Goal: Information Seeking & Learning: Learn about a topic

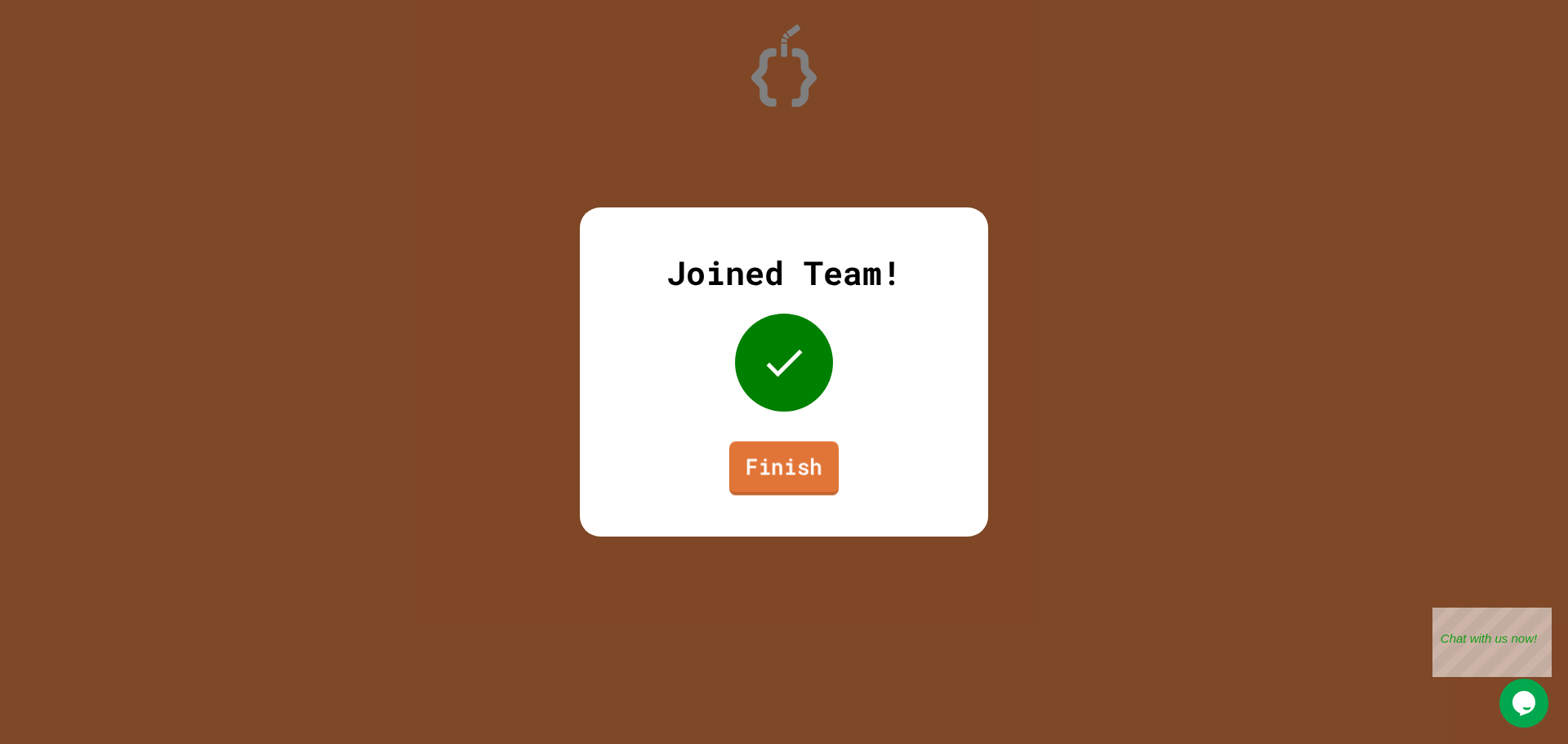
click at [819, 486] on link "Finish" at bounding box center [784, 468] width 110 height 54
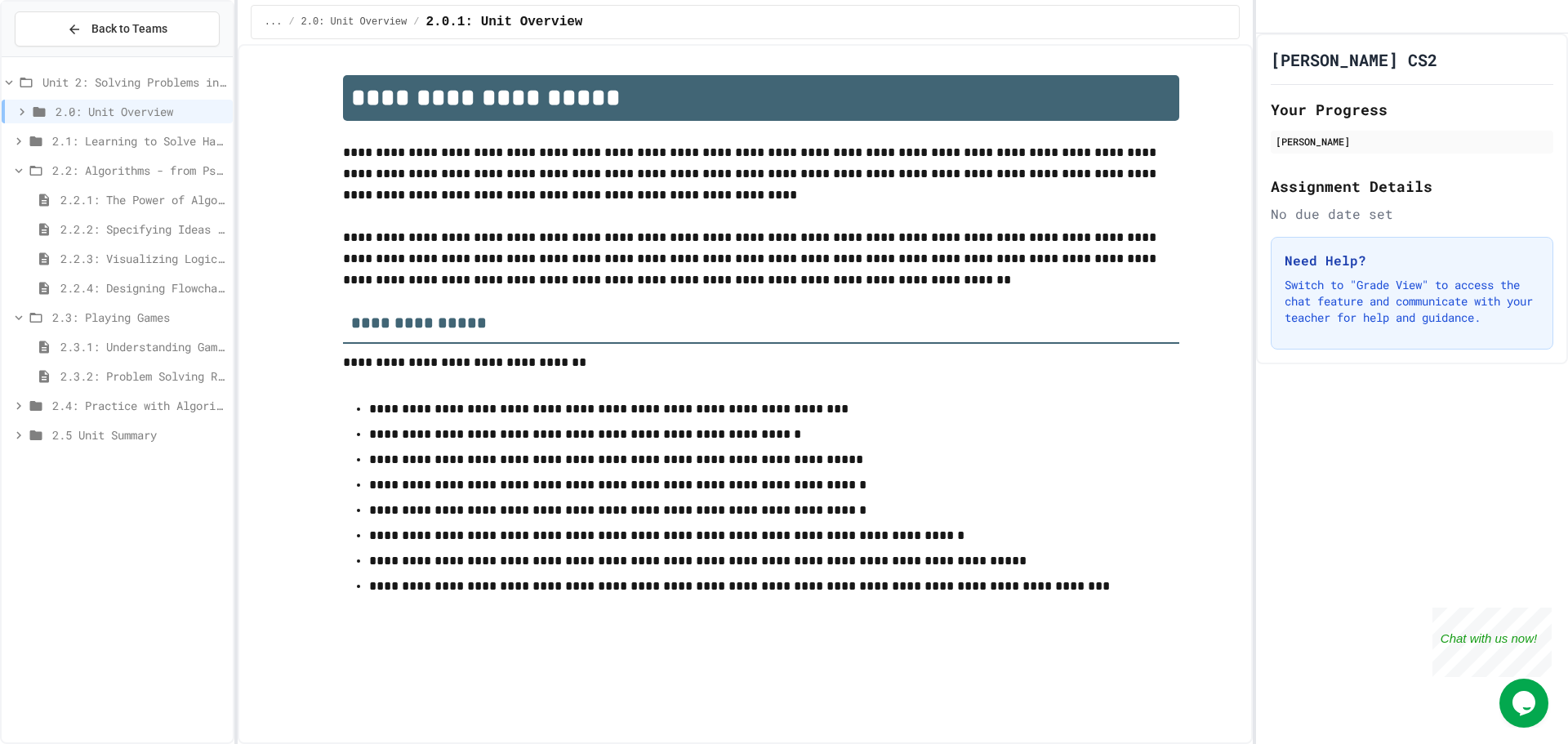
click at [100, 375] on span "2.3.2: Problem Solving Reflection" at bounding box center [143, 376] width 165 height 17
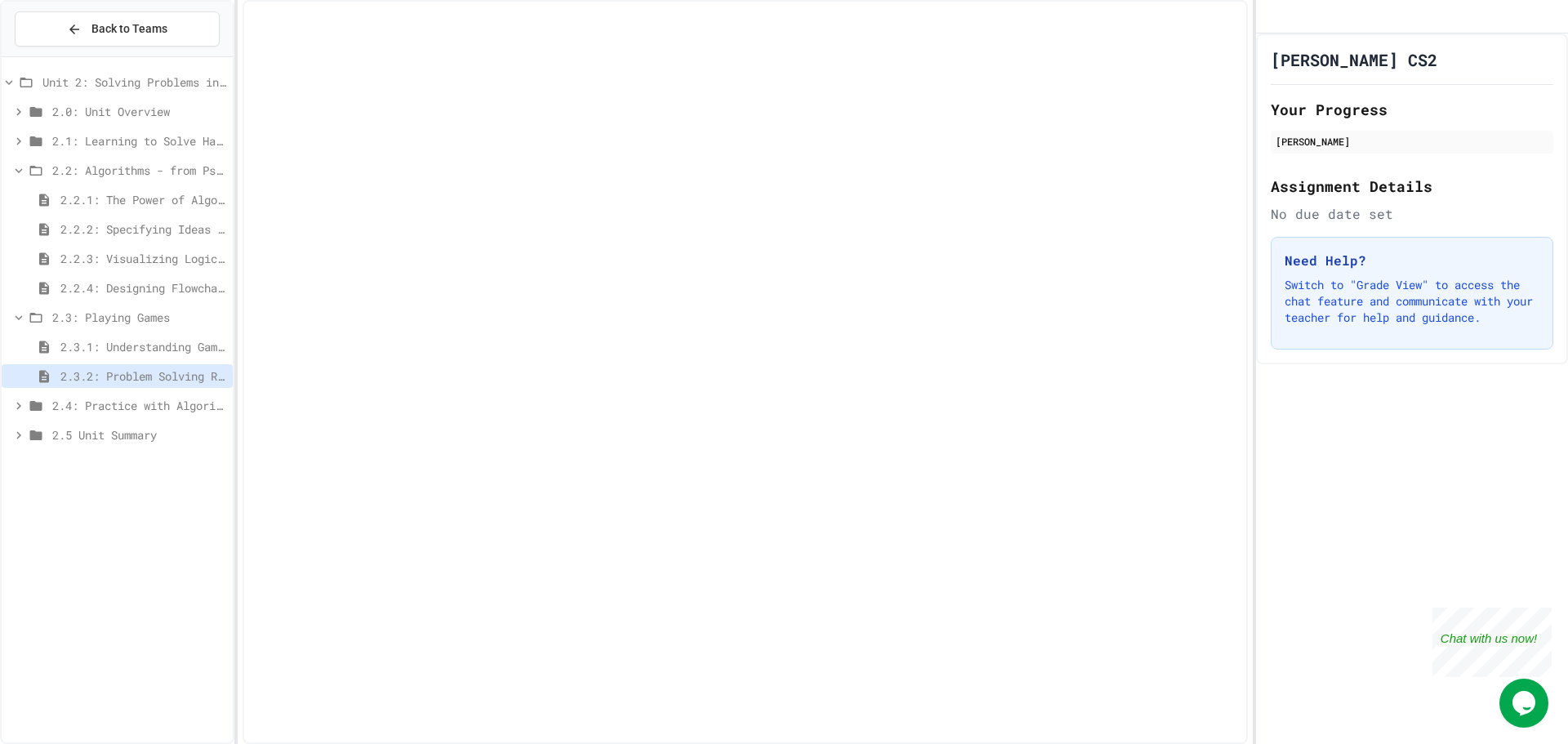
click at [100, 359] on div "2.3.1: Understanding Games with Flowcharts" at bounding box center [117, 349] width 231 height 30
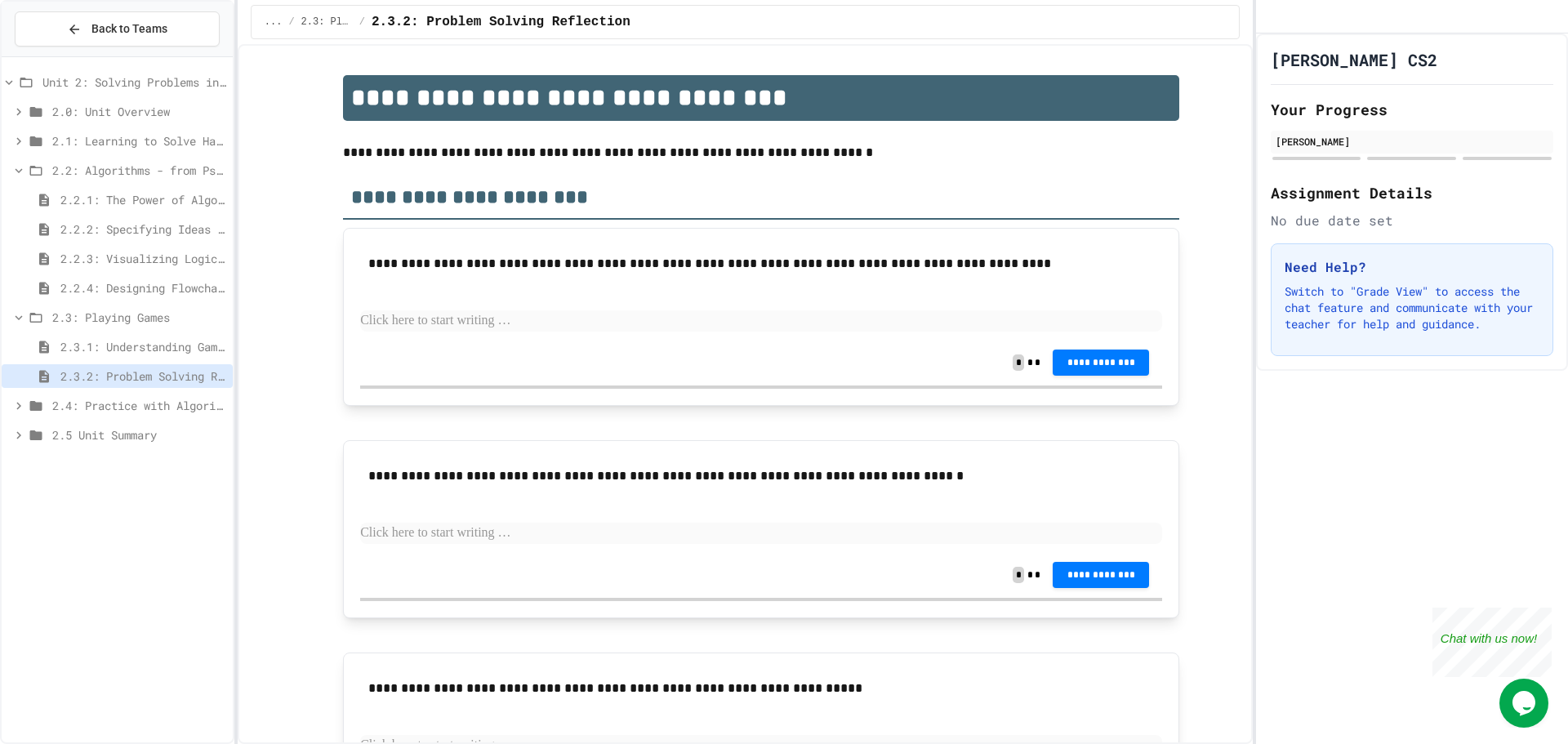
click at [105, 344] on span "2.3.1: Understanding Games with Flowcharts" at bounding box center [143, 346] width 165 height 17
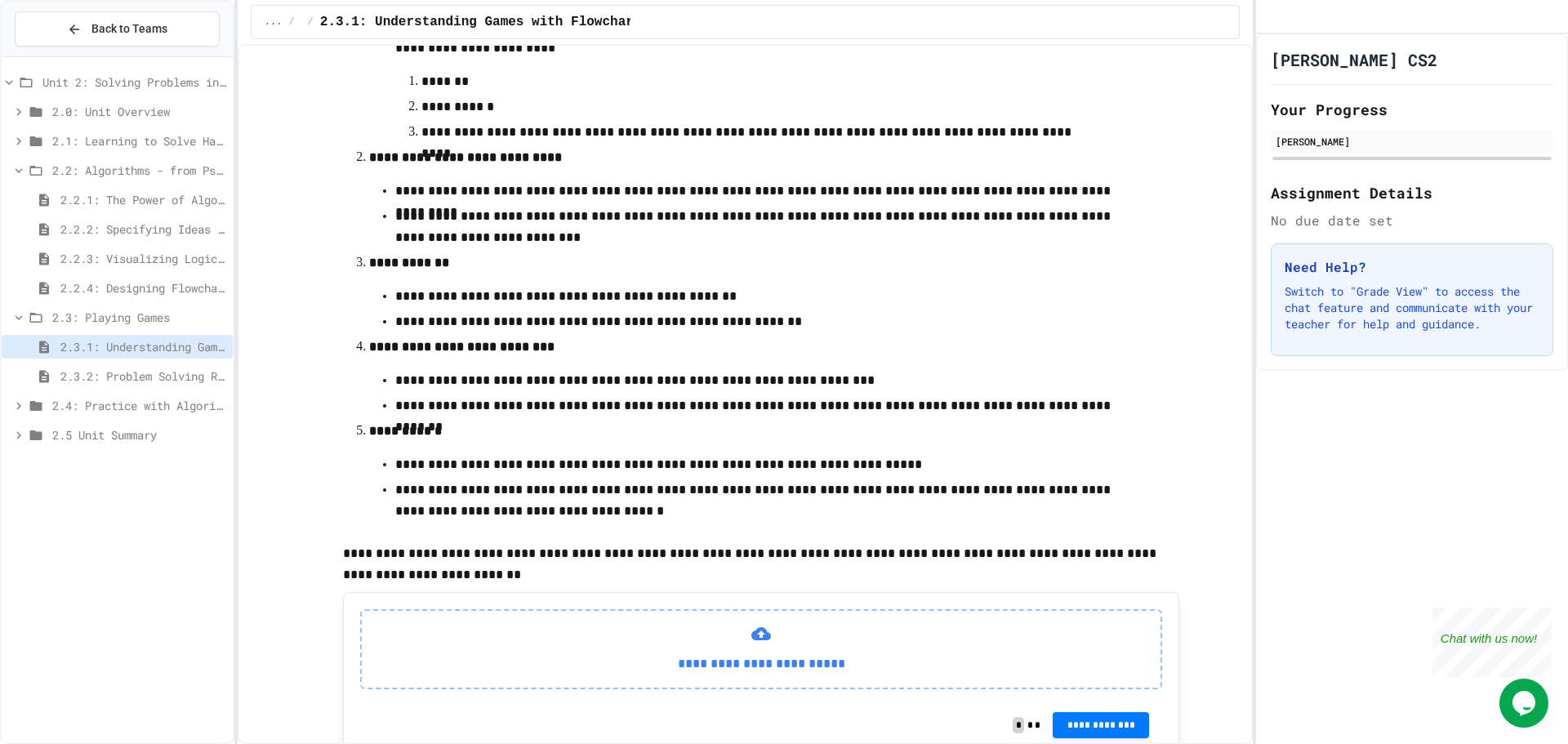
scroll to position [444, 0]
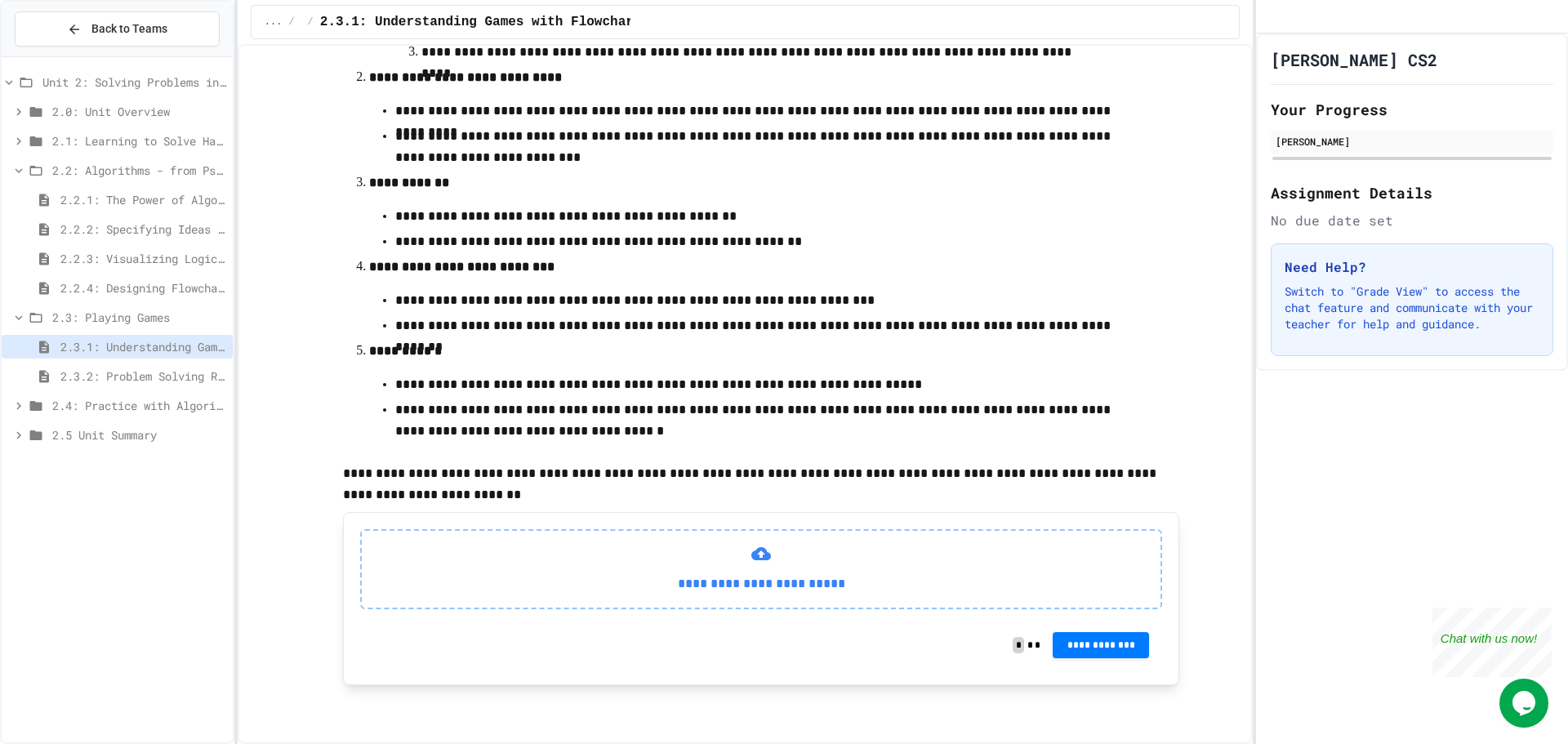
click at [189, 381] on span "2.3.2: Problem Solving Reflection" at bounding box center [143, 376] width 165 height 17
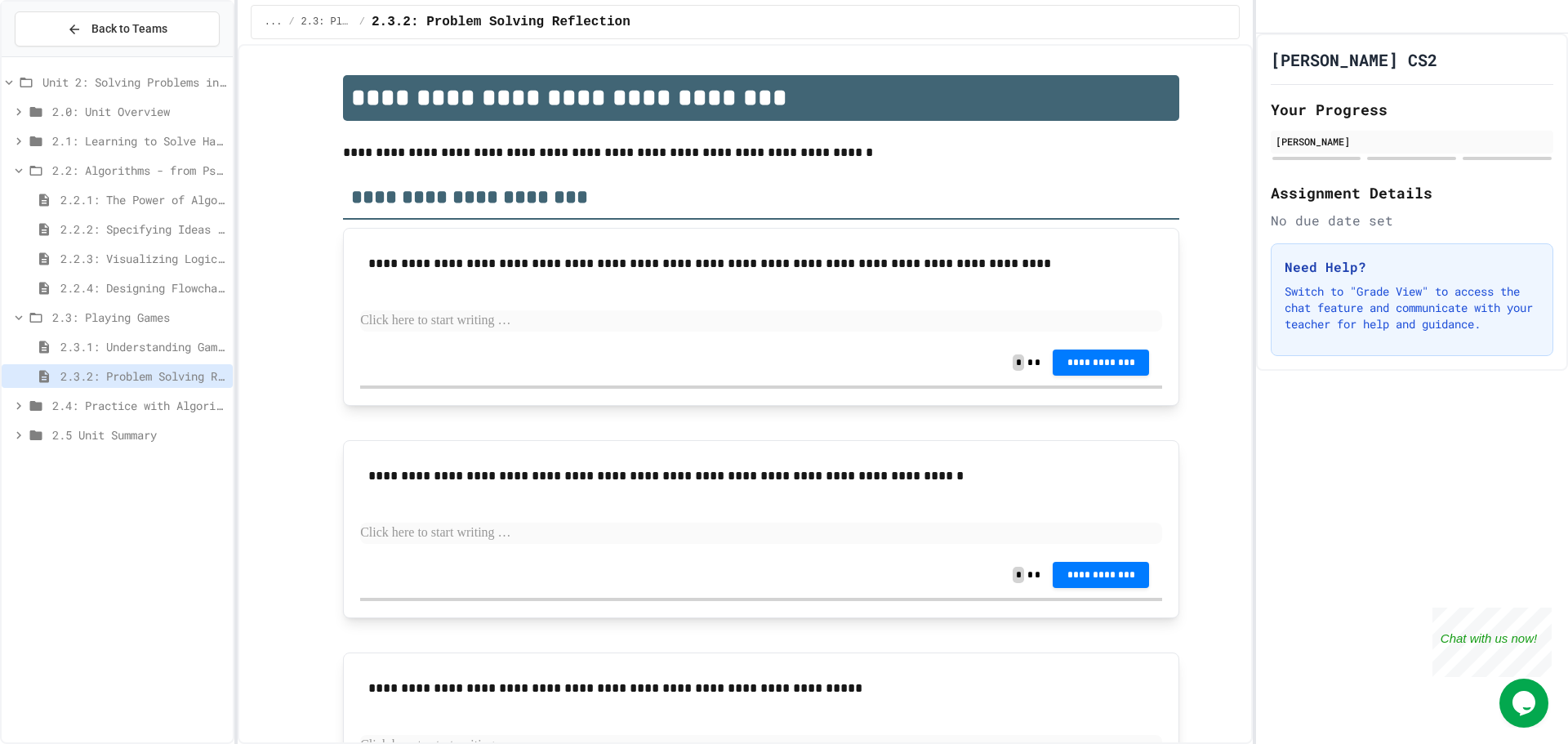
click at [484, 326] on p at bounding box center [761, 321] width 802 height 21
click at [1104, 366] on span "**********" at bounding box center [1100, 361] width 70 height 13
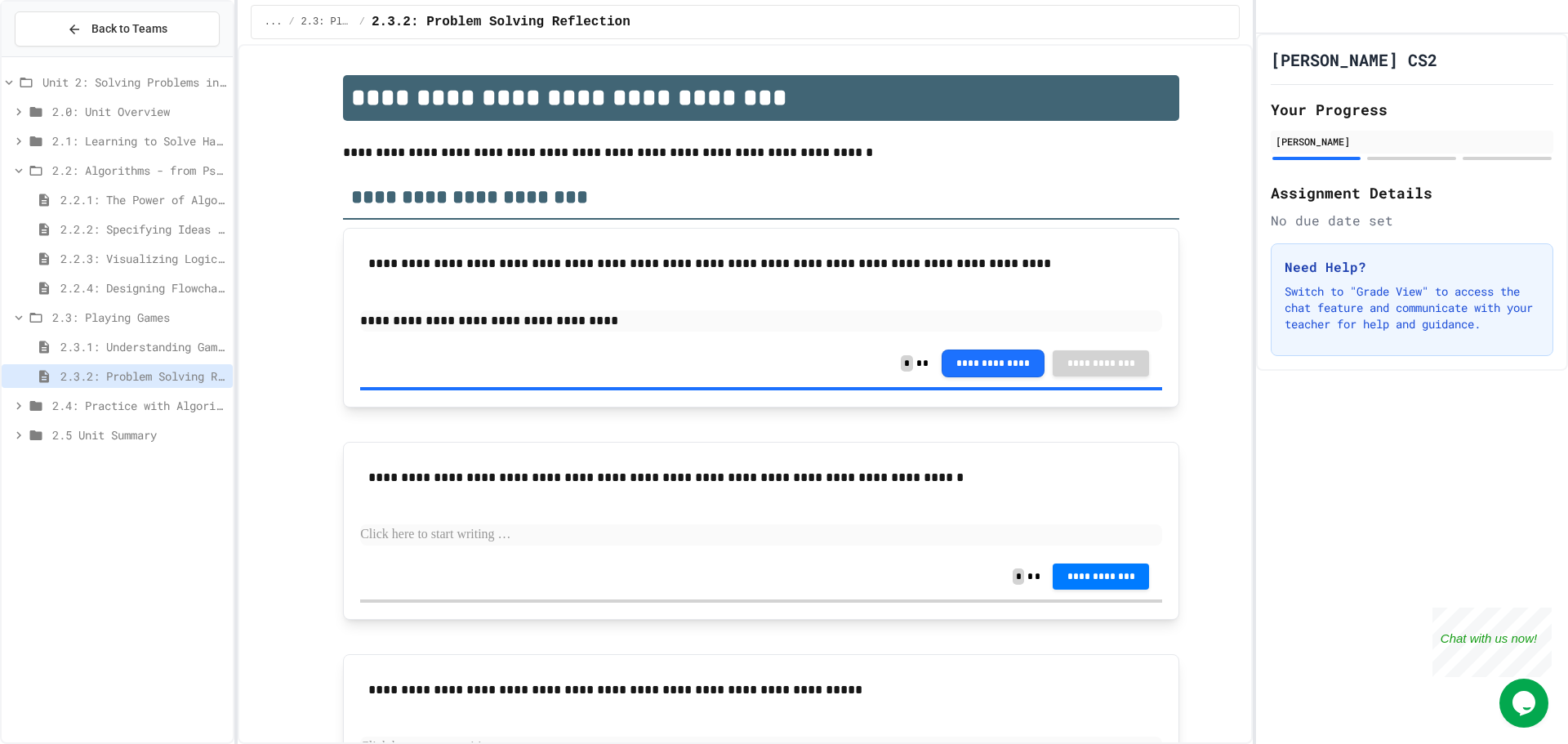
click at [618, 529] on p at bounding box center [761, 535] width 802 height 21
click at [1127, 577] on span "**********" at bounding box center [1100, 577] width 70 height 13
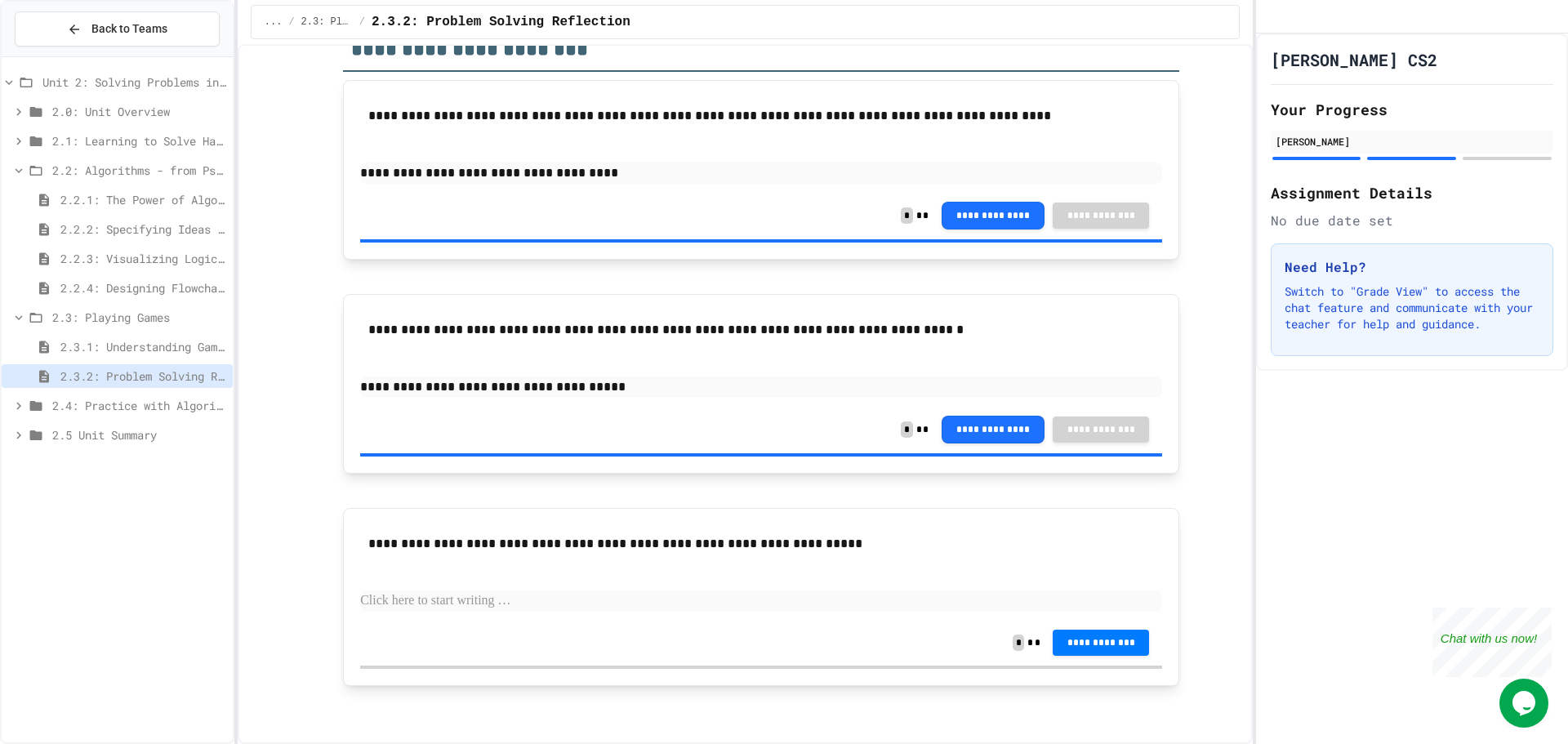
scroll to position [148, 0]
click at [421, 604] on p at bounding box center [761, 601] width 802 height 21
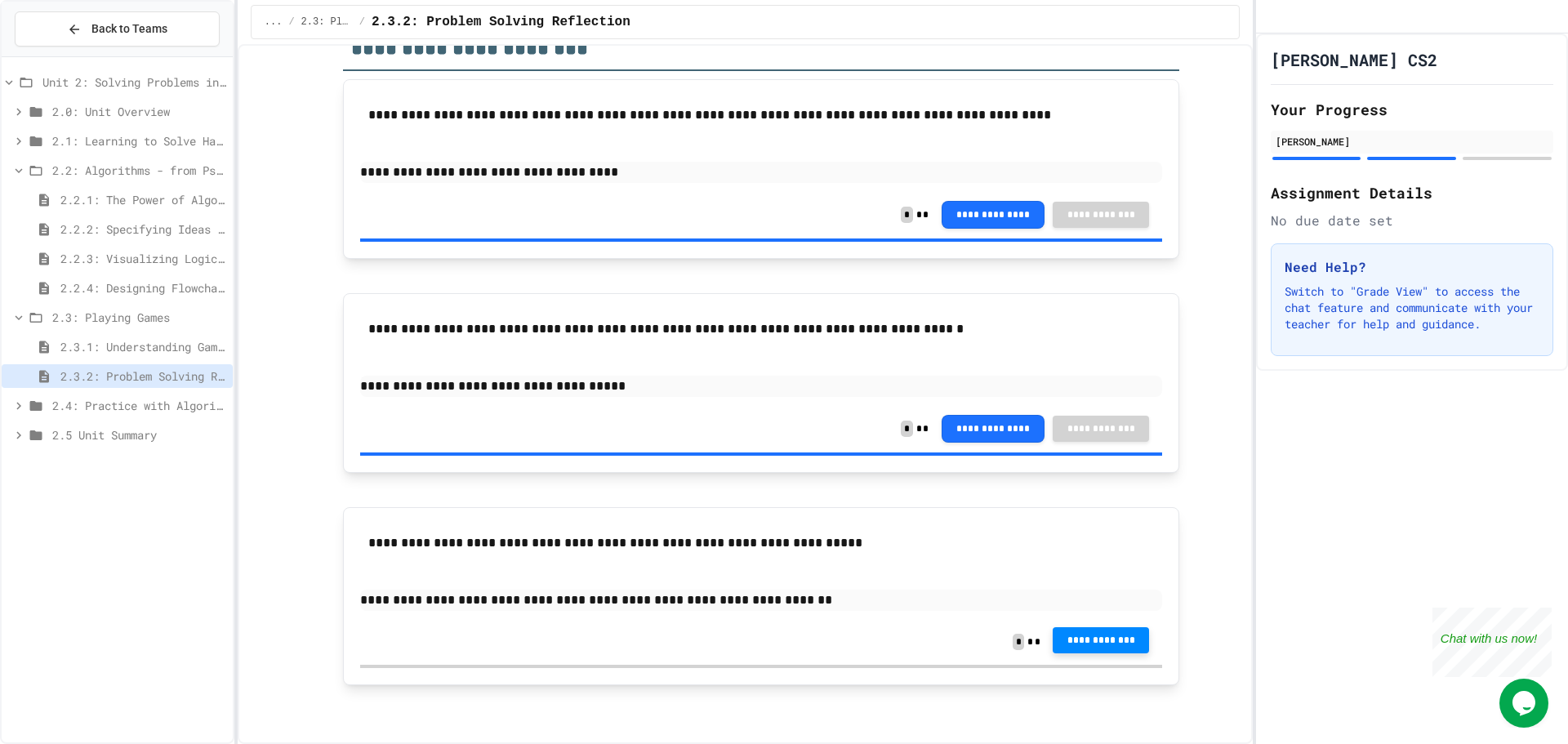
click at [1132, 649] on button "**********" at bounding box center [1100, 640] width 96 height 26
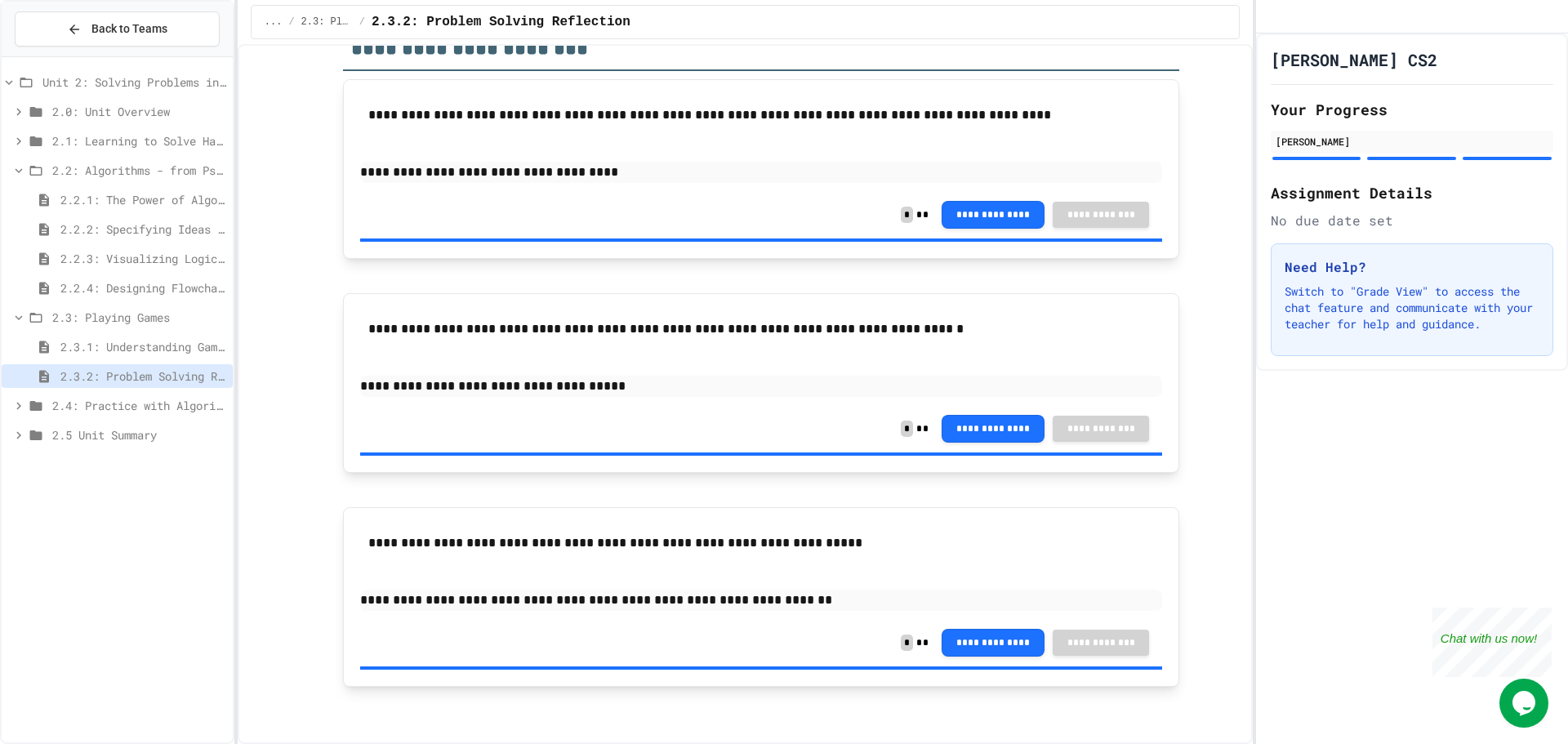
click at [114, 399] on span "2.4: Practice with Algorithms" at bounding box center [139, 406] width 174 height 17
click at [83, 440] on span "2.4.1: Algorithm Practice Exercises" at bounding box center [143, 435] width 165 height 17
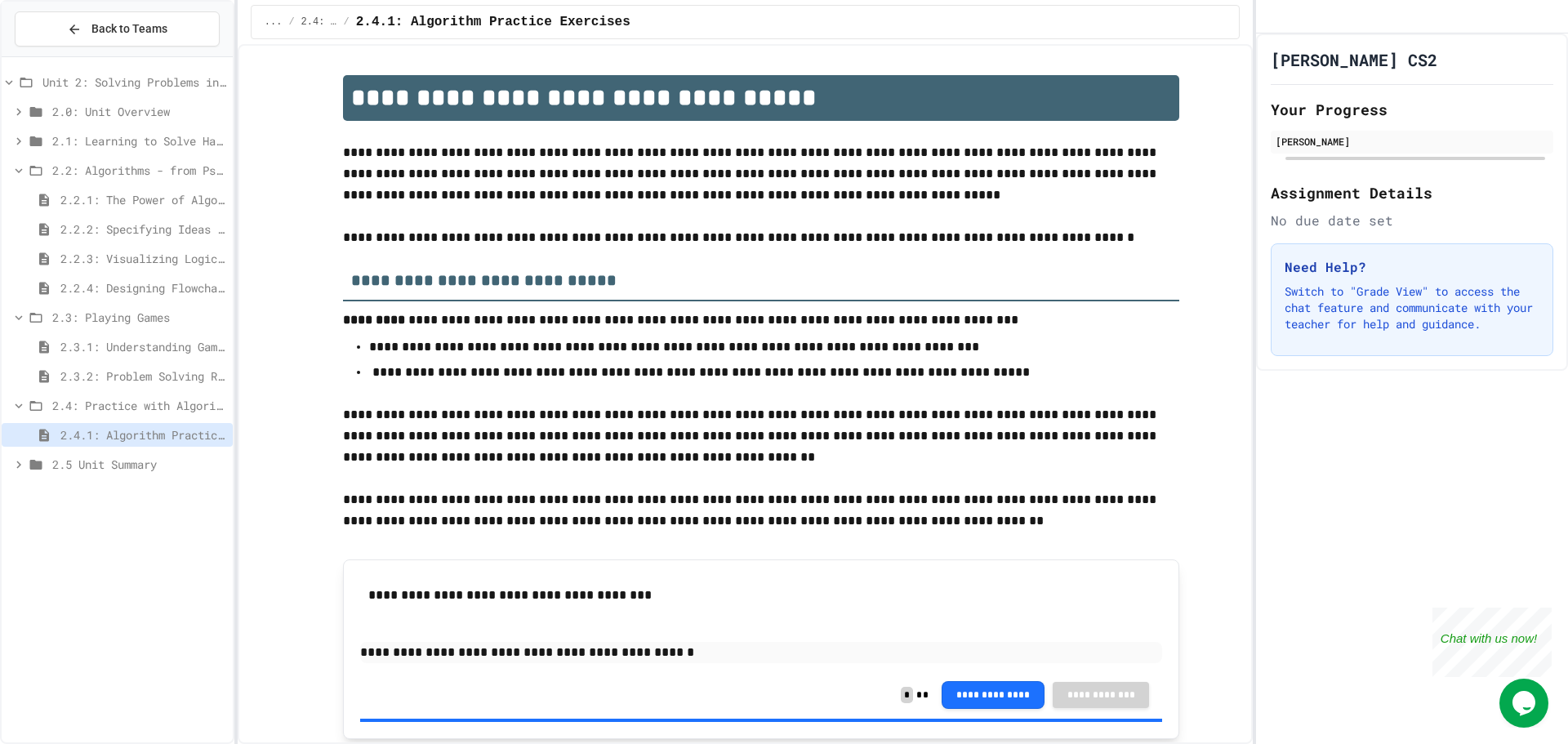
click at [111, 427] on span "2.4.1: Algorithm Practice Exercises" at bounding box center [143, 435] width 165 height 17
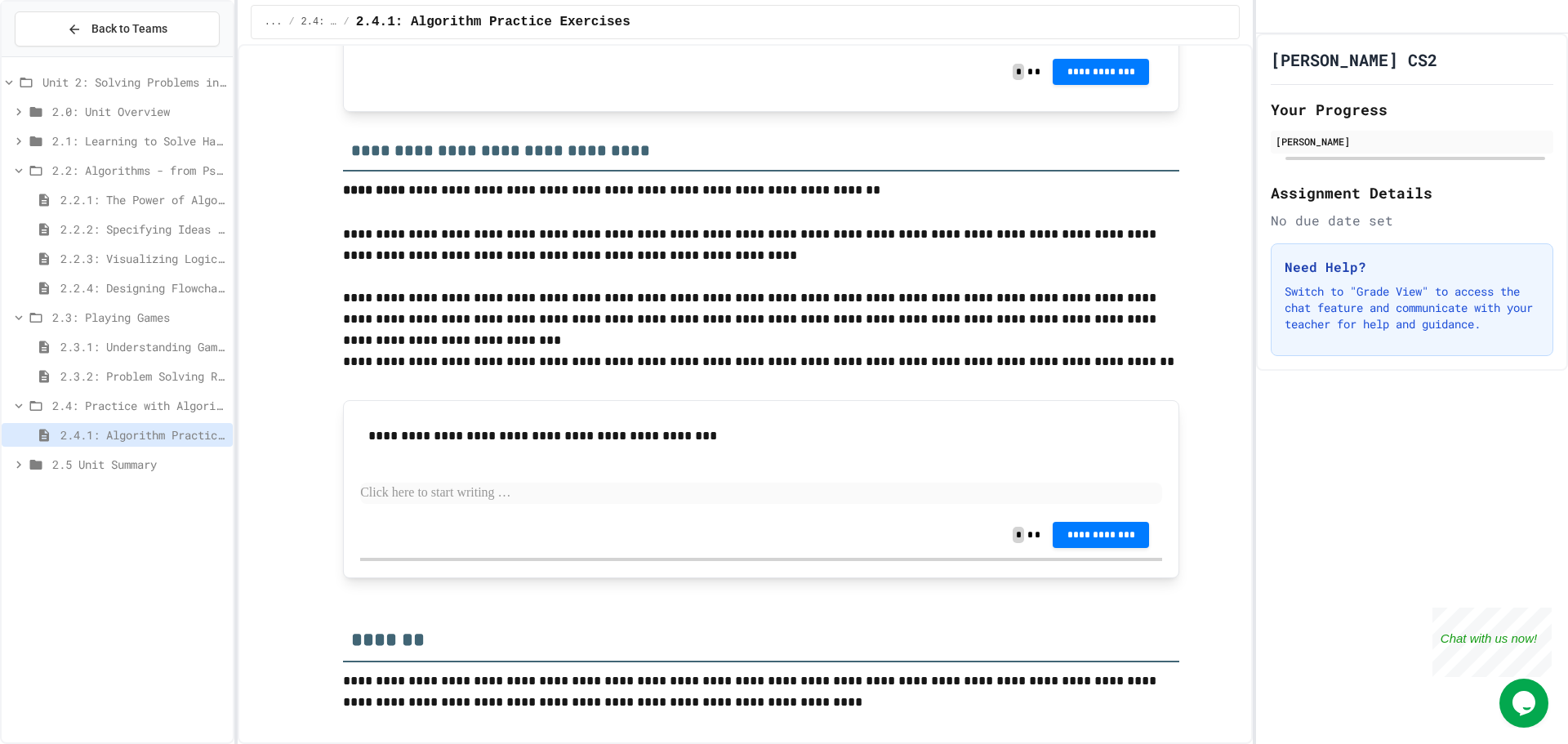
scroll to position [2024, 0]
click at [466, 497] on p at bounding box center [761, 494] width 802 height 21
